Goal: Find specific page/section: Find specific page/section

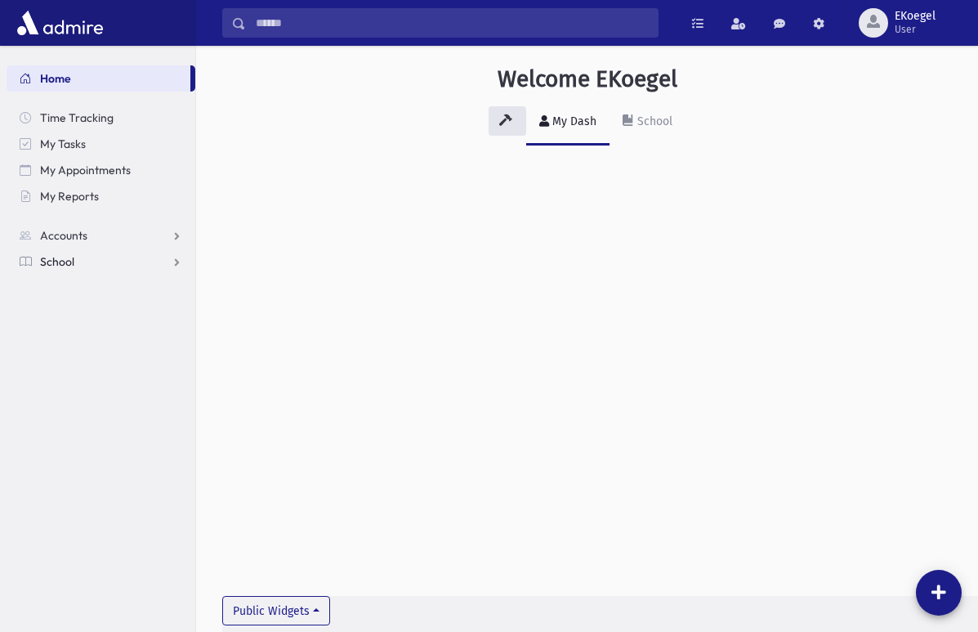
click at [71, 260] on span "School" at bounding box center [57, 261] width 34 height 15
click at [92, 286] on span "Students" at bounding box center [71, 287] width 45 height 15
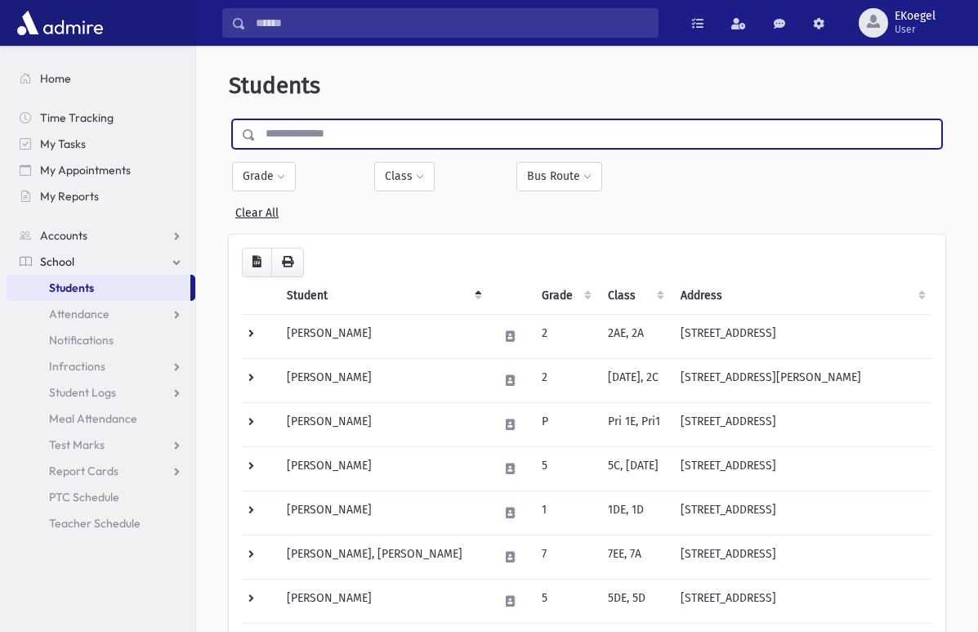
click at [319, 134] on input "text" at bounding box center [599, 133] width 686 height 29
type input "*****"
click at [229, 119] on input "submit" at bounding box center [252, 130] width 46 height 22
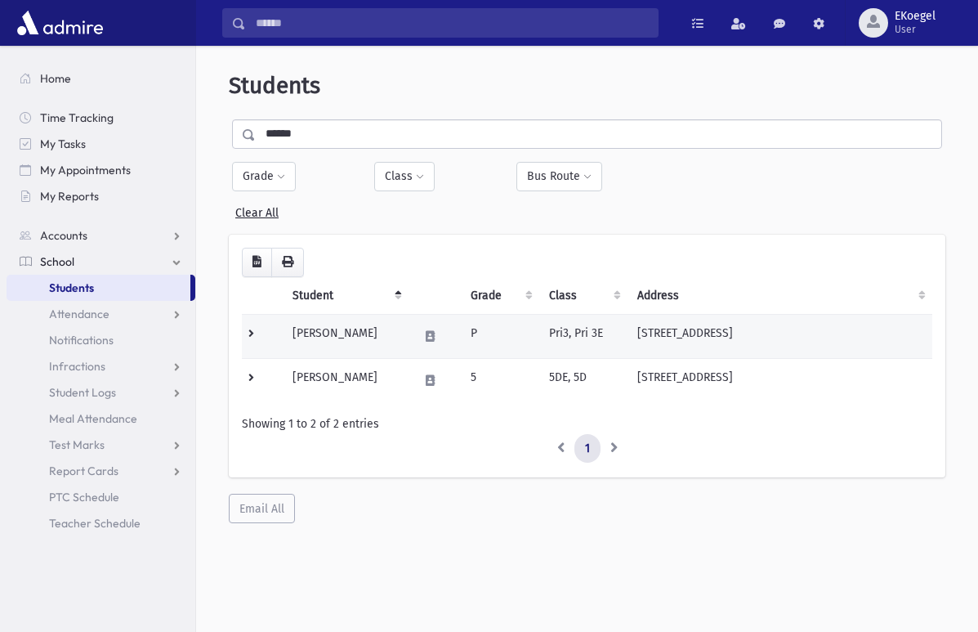
click at [409, 314] on td at bounding box center [435, 336] width 52 height 44
click at [707, 314] on td "[STREET_ADDRESS]" at bounding box center [780, 336] width 305 height 44
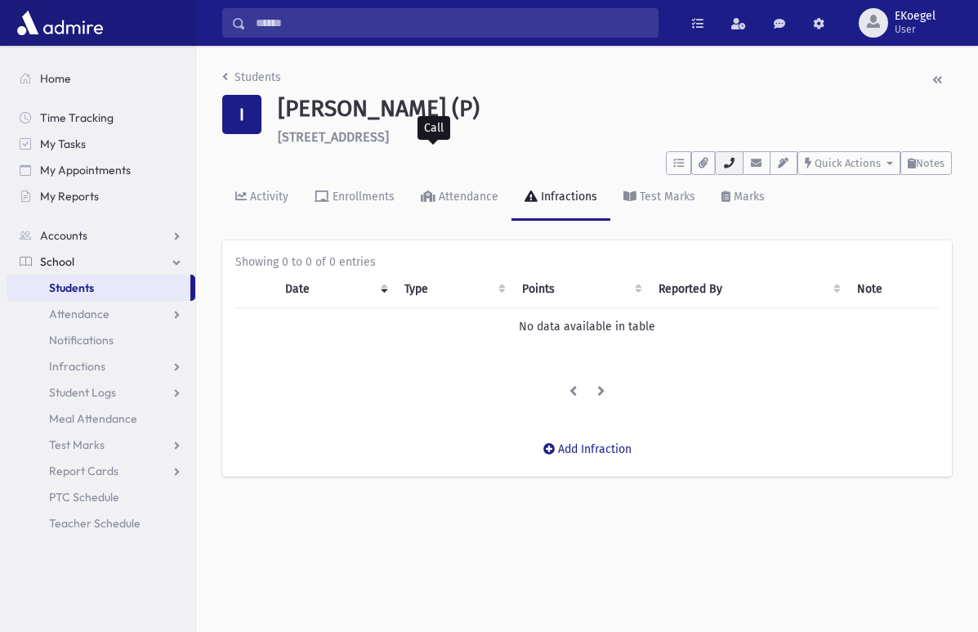
click at [722, 162] on icon "button" at bounding box center [728, 163] width 13 height 11
